Goal: Navigation & Orientation: Find specific page/section

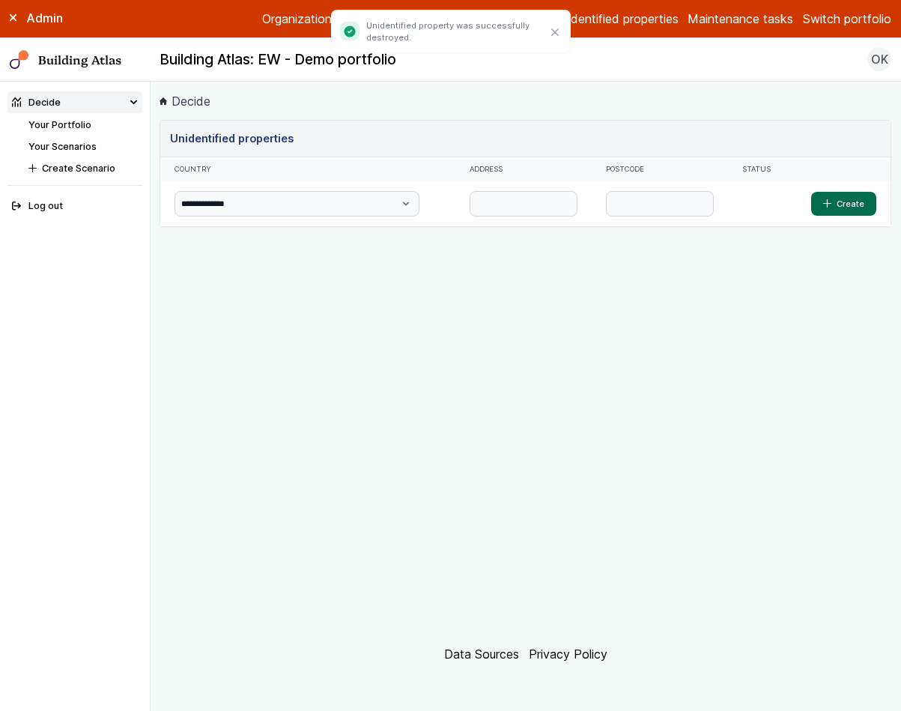
click at [73, 150] on link "Your Scenarios" at bounding box center [62, 146] width 68 height 11
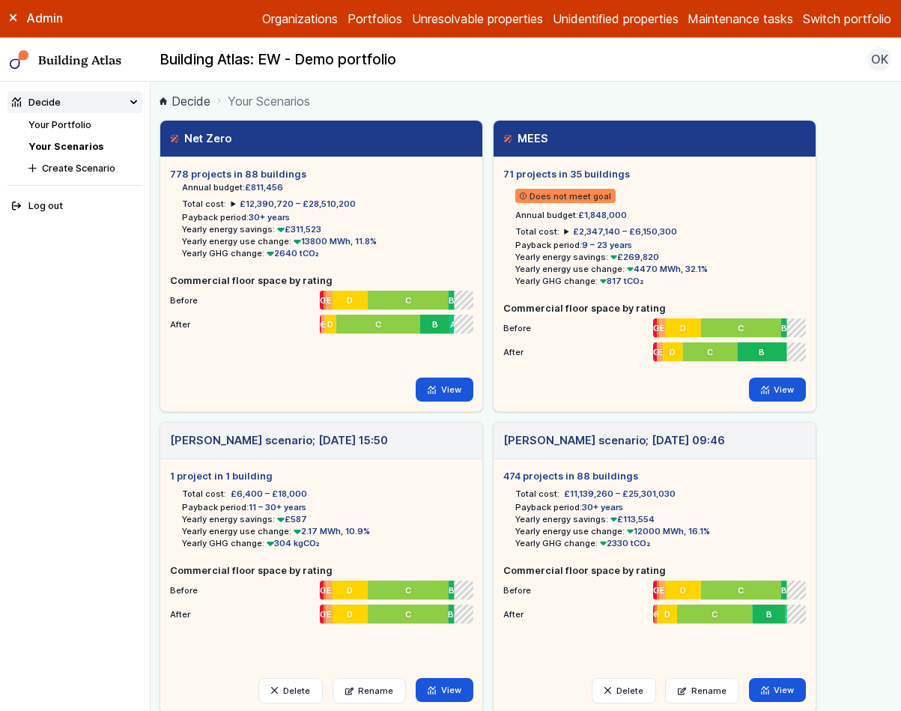
click at [831, 11] on button "Switch portfolio" at bounding box center [847, 19] width 88 height 18
click at [0, 0] on button "E.ON Schools [GEOGRAPHIC_DATA]" at bounding box center [0, 0] width 0 height 0
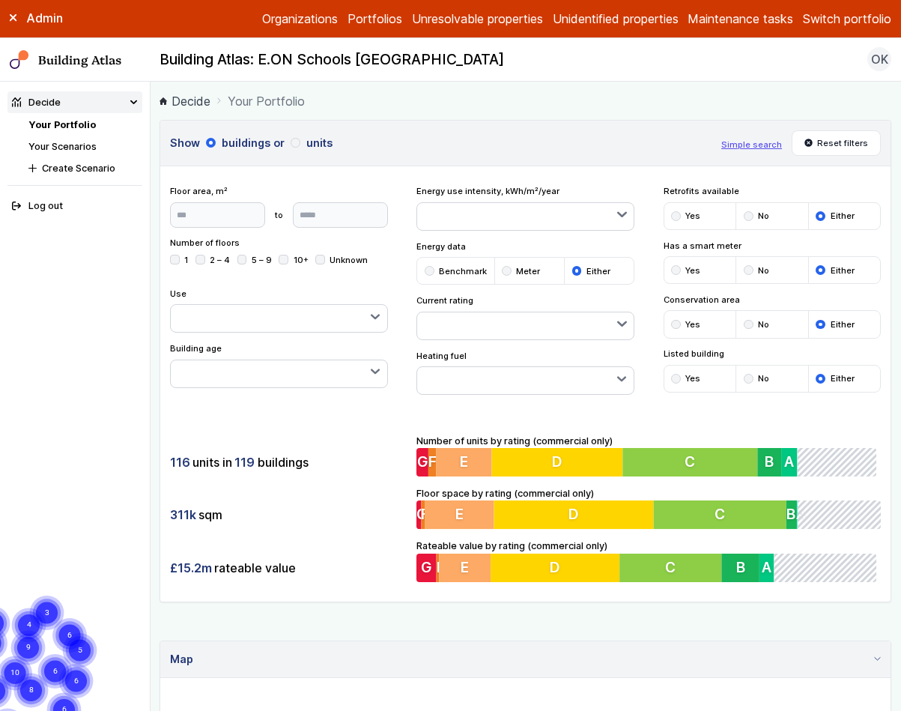
click at [64, 150] on link "Your Scenarios" at bounding box center [62, 146] width 68 height 11
